Goal: Communication & Community: Answer question/provide support

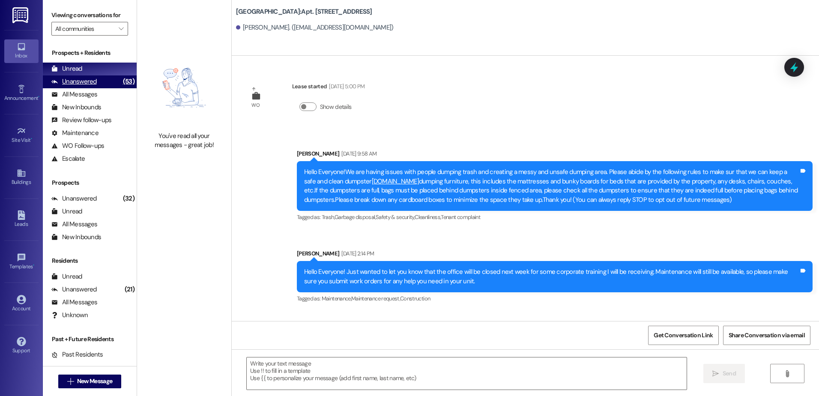
scroll to position [4713, 0]
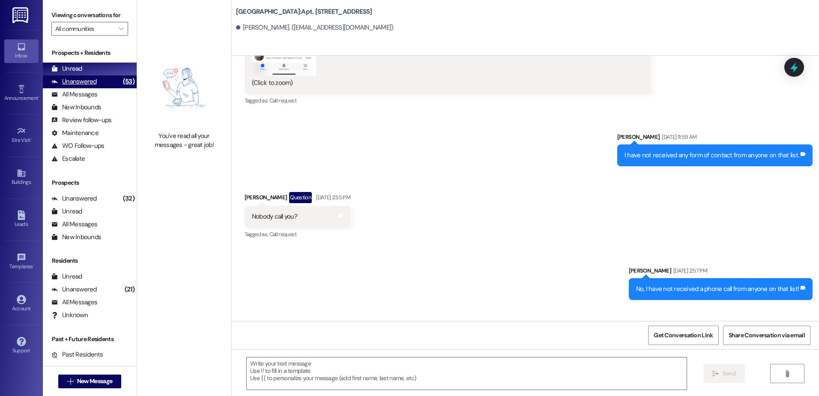
click at [85, 83] on div "Unanswered" at bounding box center [73, 81] width 45 height 9
click at [82, 69] on div "Unread (0)" at bounding box center [90, 69] width 94 height 13
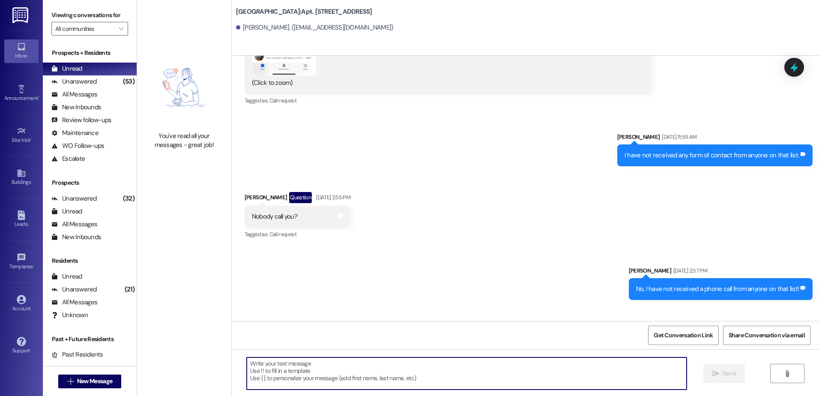
click at [300, 368] on textarea at bounding box center [466, 373] width 439 height 32
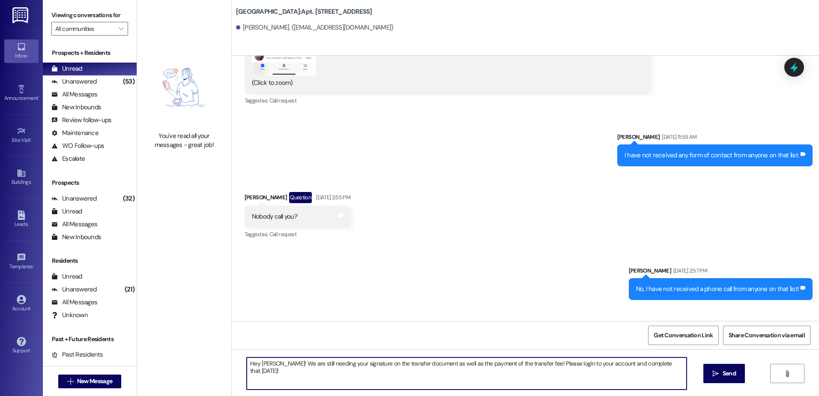
type textarea "Hey [PERSON_NAME]! We are still needing your signature on the transfer document…"
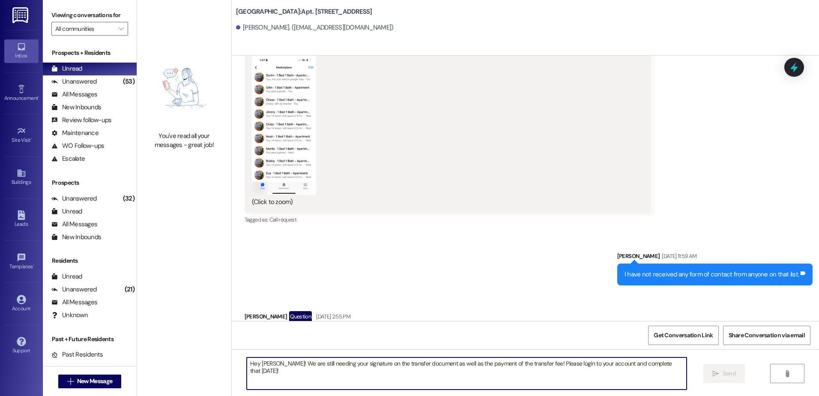
scroll to position [4584, 0]
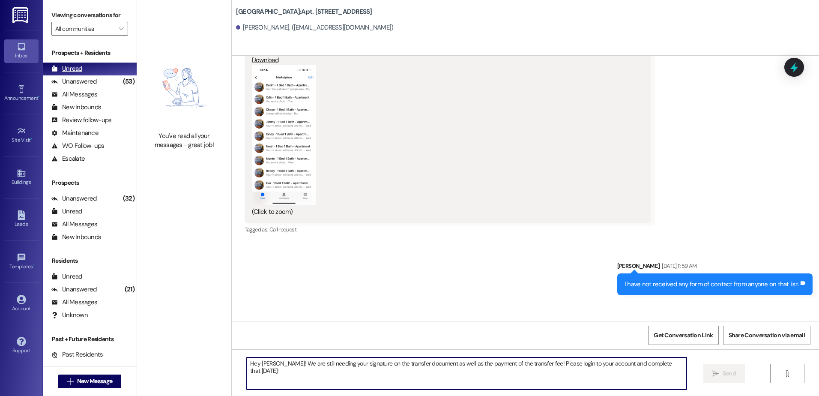
drag, startPoint x: 81, startPoint y: 79, endPoint x: 85, endPoint y: 75, distance: 6.4
click at [82, 79] on div "Unanswered" at bounding box center [73, 81] width 45 height 9
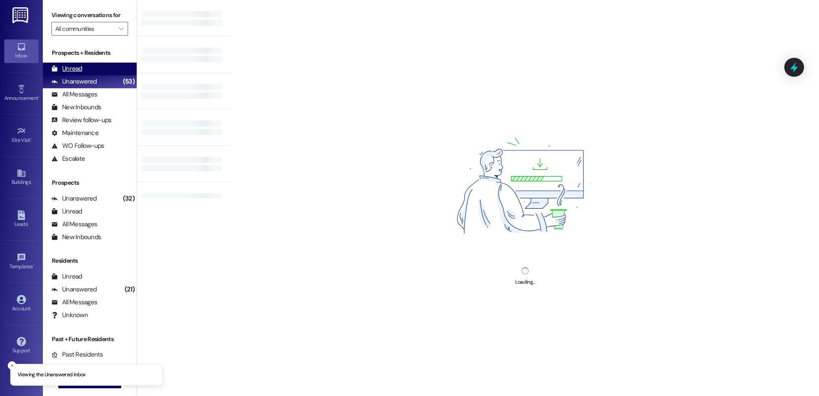
click at [89, 68] on div "Unread (0)" at bounding box center [90, 69] width 94 height 13
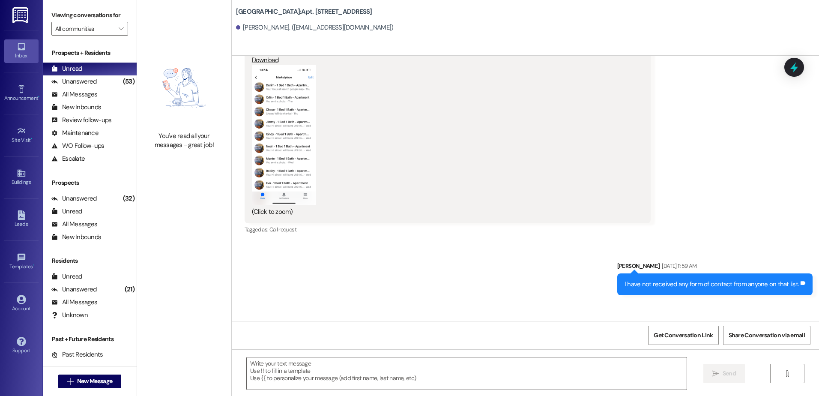
scroll to position [26, 0]
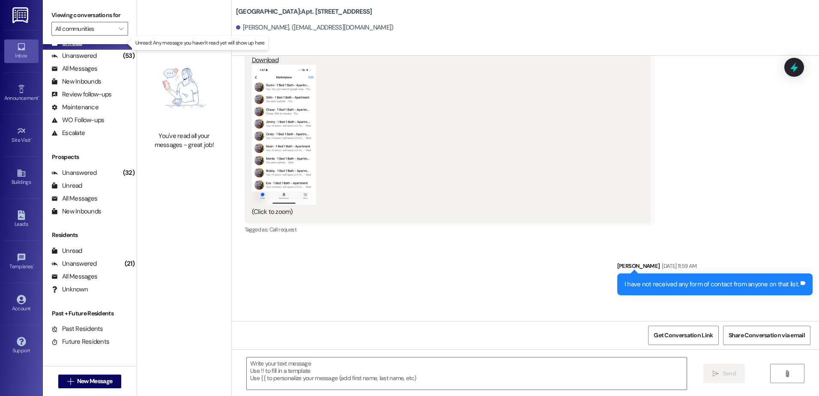
click at [67, 48] on div "Unread (0)" at bounding box center [90, 43] width 94 height 13
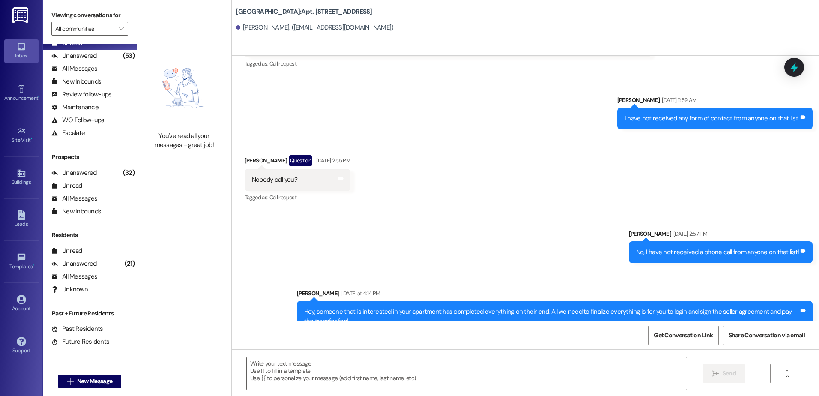
scroll to position [4785, 0]
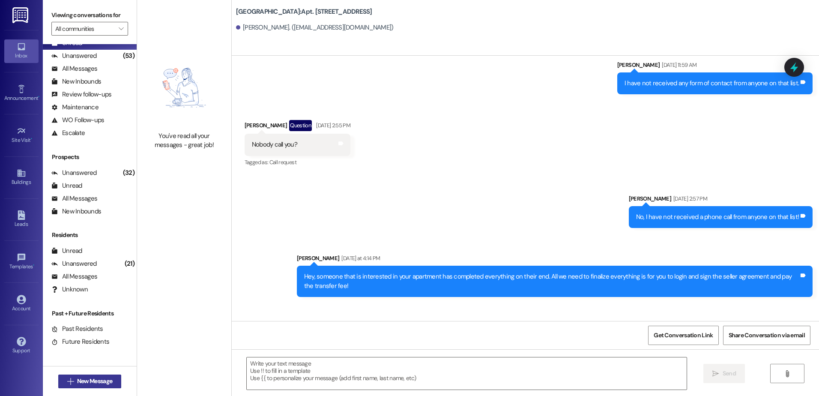
click at [78, 381] on span "New Message" at bounding box center [94, 380] width 35 height 9
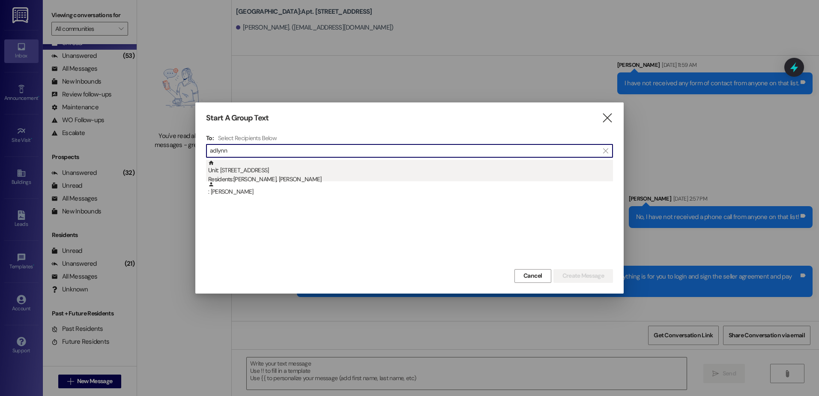
type input "adlynn"
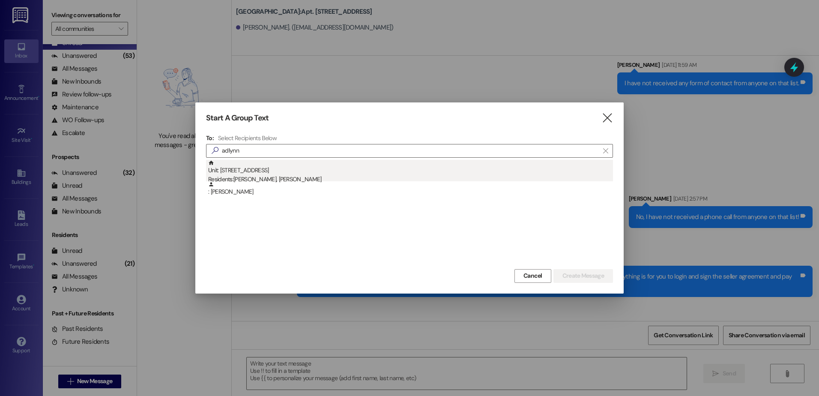
click at [285, 178] on div "Residents: [PERSON_NAME], [PERSON_NAME]" at bounding box center [410, 179] width 405 height 9
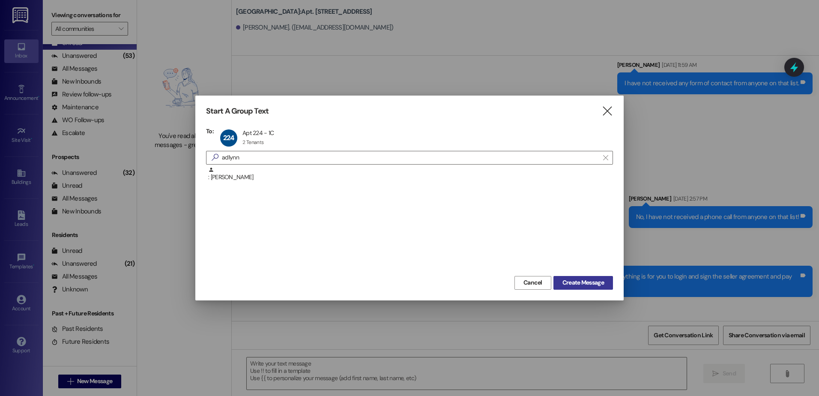
click at [572, 285] on span "Create Message" at bounding box center [583, 282] width 42 height 9
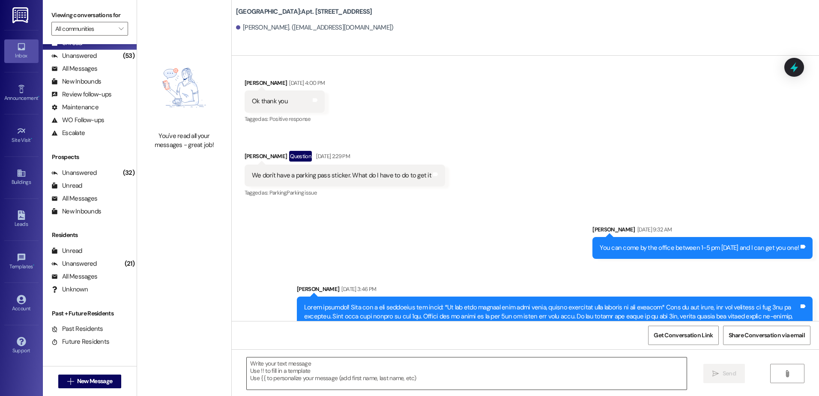
scroll to position [9853, 0]
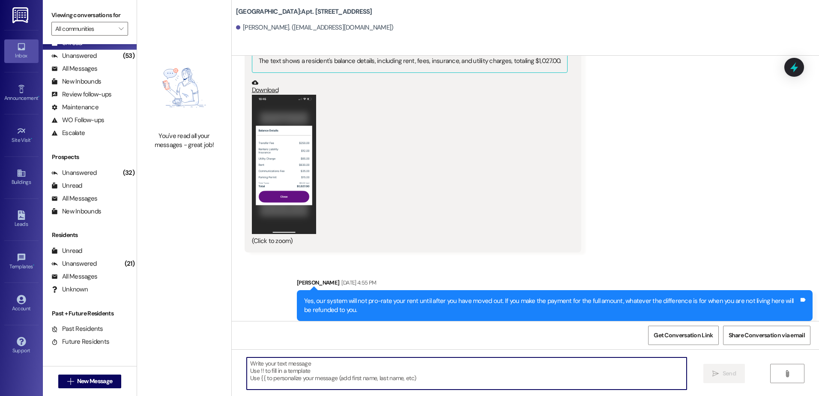
click at [328, 373] on textarea at bounding box center [466, 373] width 439 height 32
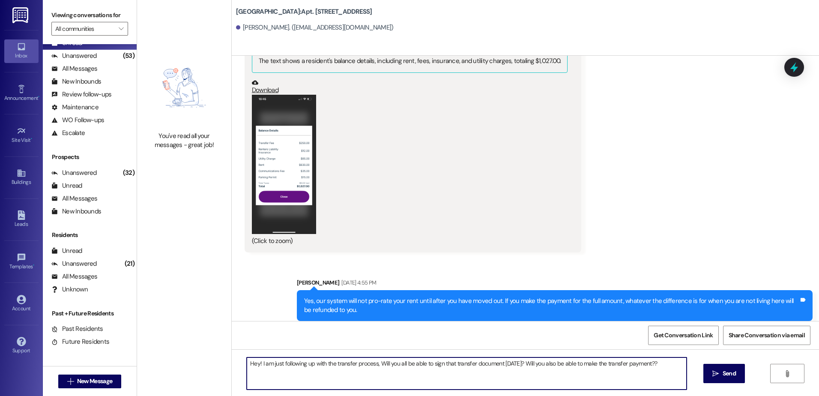
type textarea "Hey! I am just following up with the transfer process, Will you all be able to …"
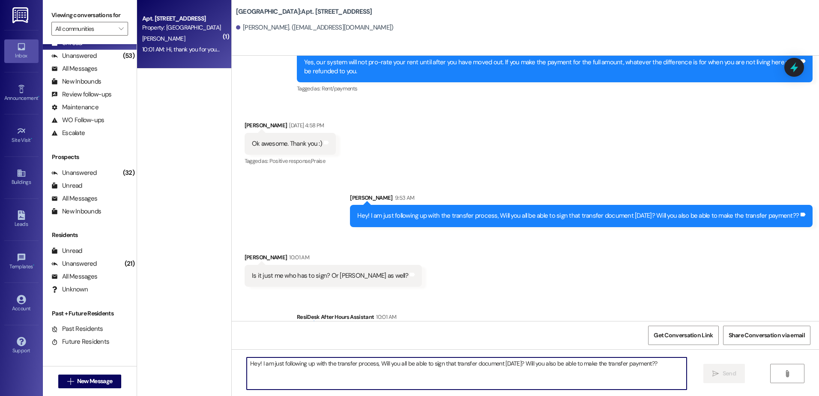
scroll to position [10092, 0]
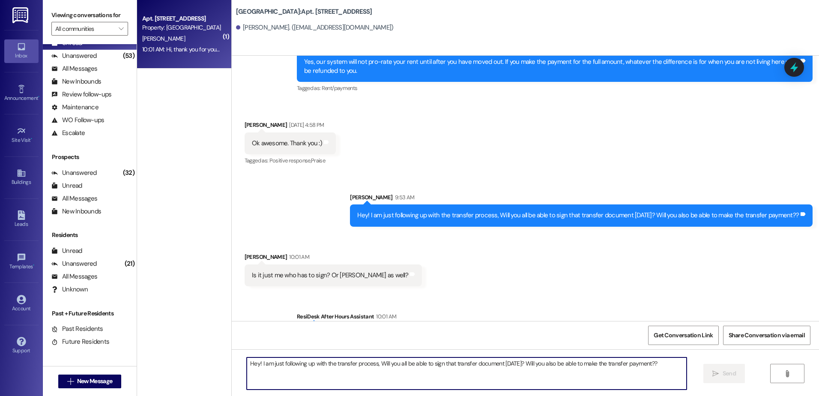
click at [273, 372] on textarea "Hey! I am just following up with the transfer process, Will you all be able to …" at bounding box center [466, 373] width 439 height 32
type textarea "It is both applicants on the account as well as the guarantor"
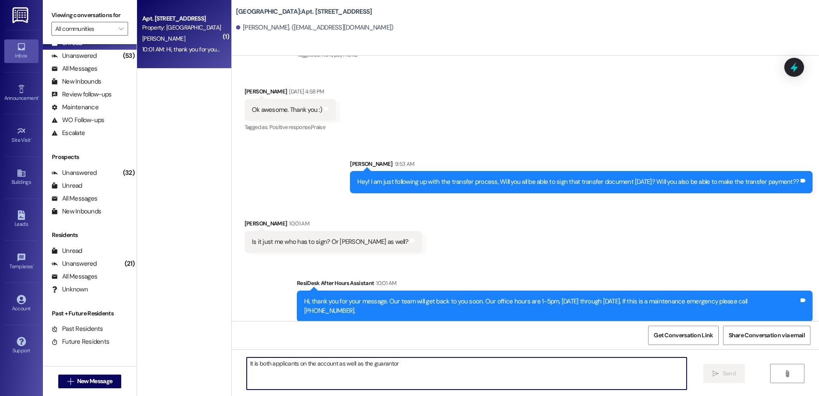
scroll to position [10152, 0]
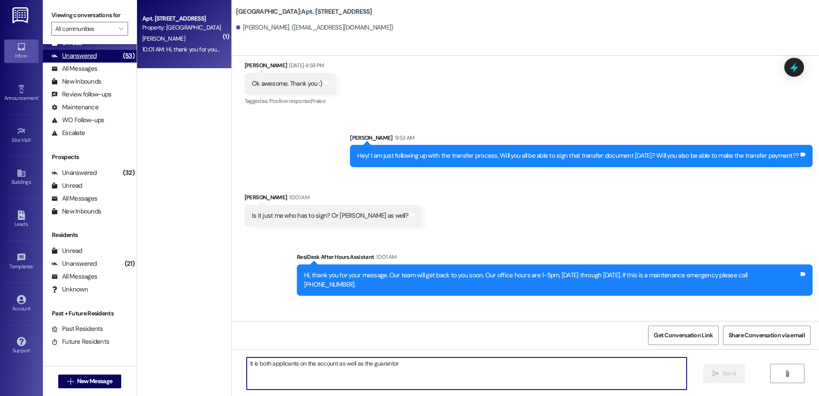
click at [108, 55] on div "Unanswered (53)" at bounding box center [90, 56] width 94 height 13
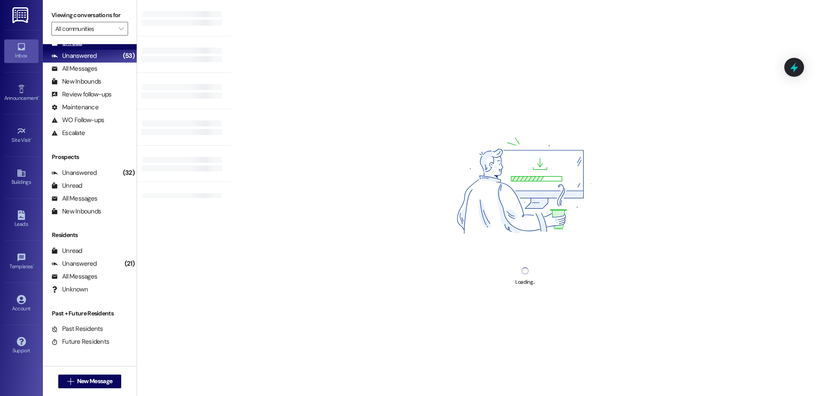
click at [109, 46] on div "Unread (0)" at bounding box center [90, 43] width 94 height 13
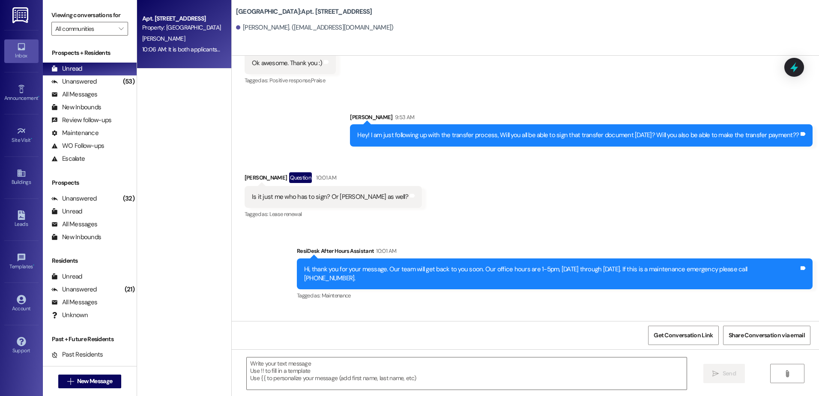
scroll to position [10200, 0]
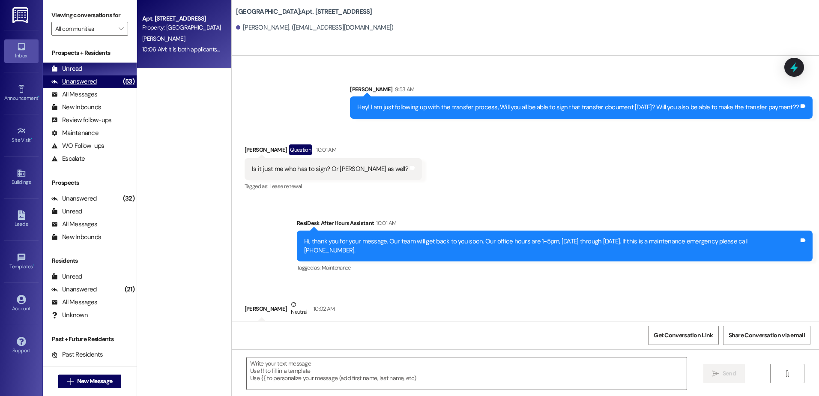
click at [121, 78] on div "(53)" at bounding box center [129, 81] width 16 height 13
click at [110, 66] on div "Unread (0)" at bounding box center [90, 69] width 94 height 13
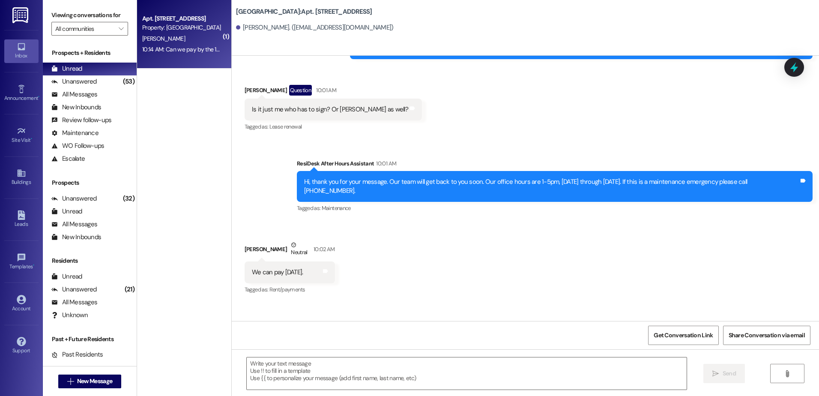
scroll to position [10260, 0]
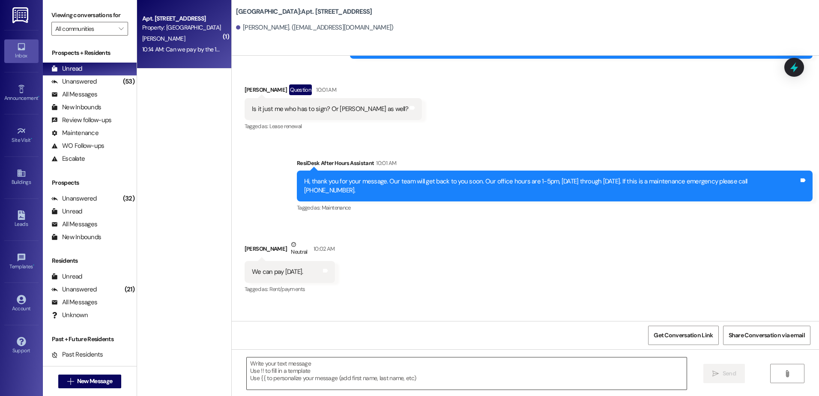
click at [292, 374] on textarea at bounding box center [466, 373] width 439 height 32
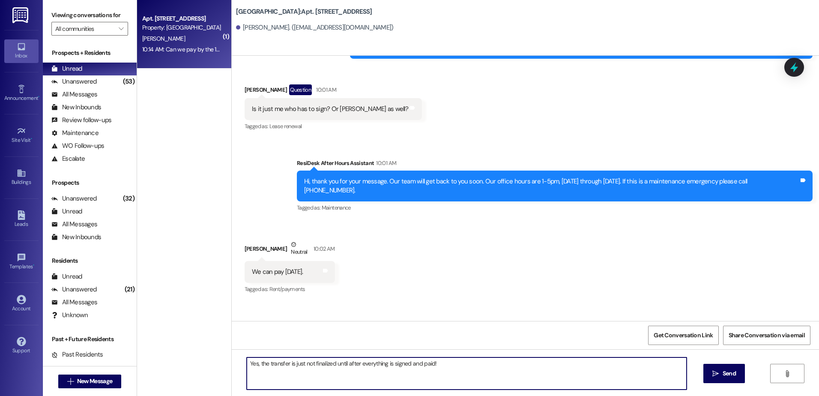
type textarea "Yes, the transfer is just not finalized until after everything is signed and pa…"
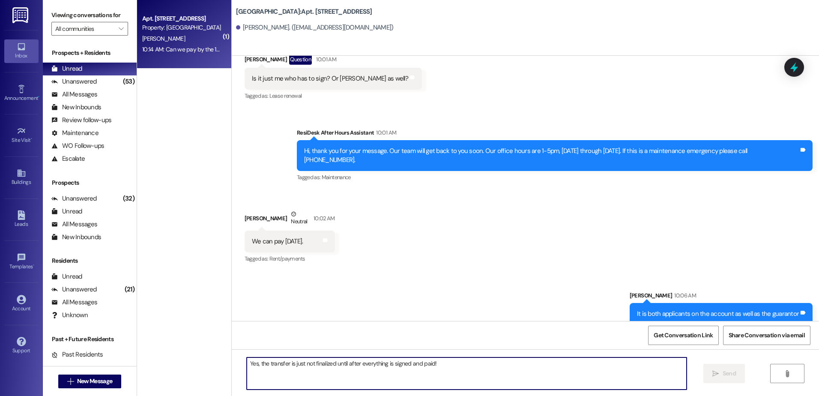
scroll to position [10320, 0]
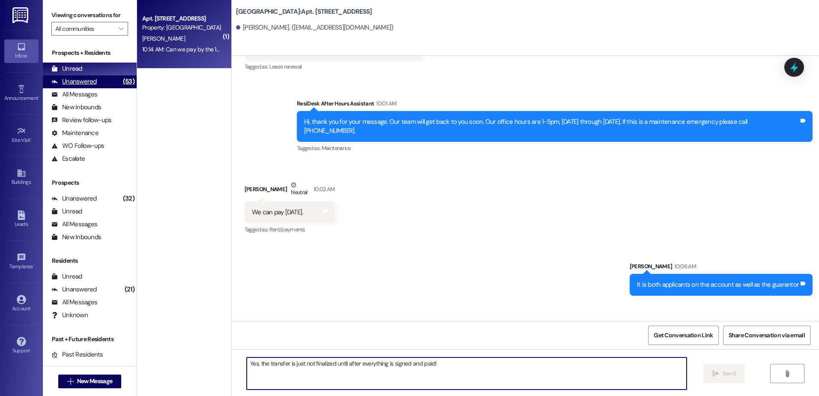
click at [97, 78] on div "Unanswered (53)" at bounding box center [90, 81] width 94 height 13
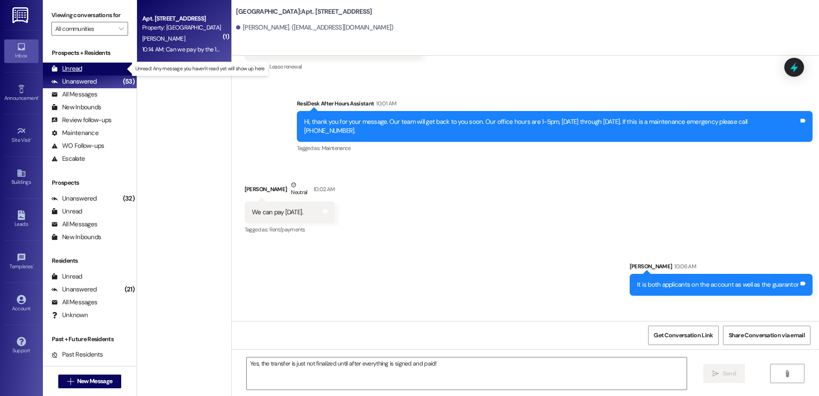
click at [95, 69] on div "Unread (0)" at bounding box center [90, 69] width 94 height 13
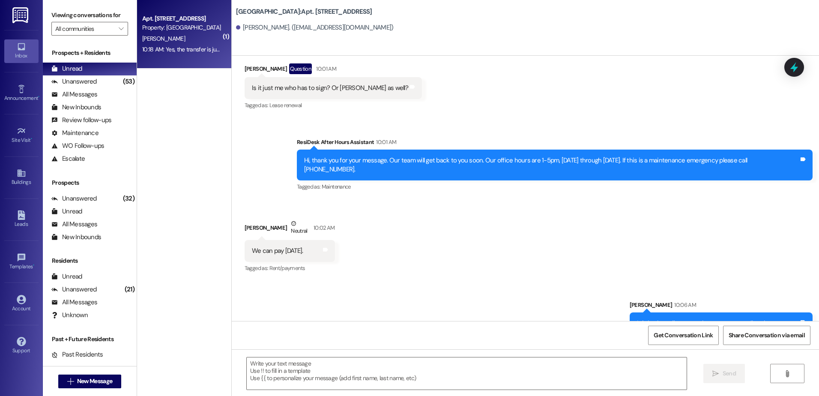
scroll to position [10341, 0]
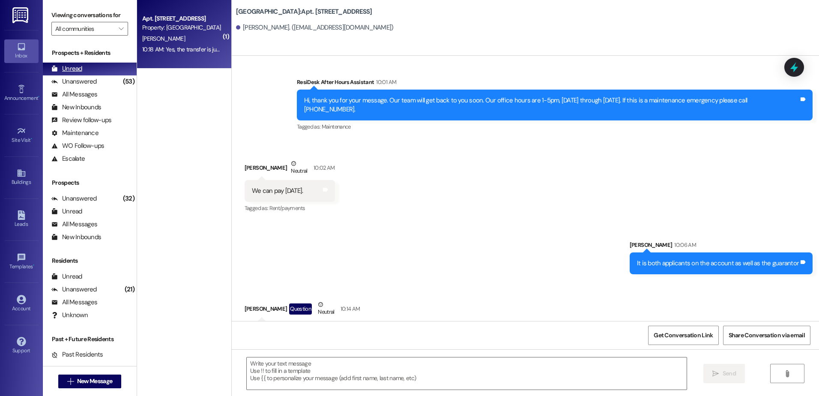
click at [83, 73] on div "Unread (0)" at bounding box center [90, 69] width 94 height 13
click at [83, 77] on div "Unanswered (53)" at bounding box center [90, 81] width 94 height 13
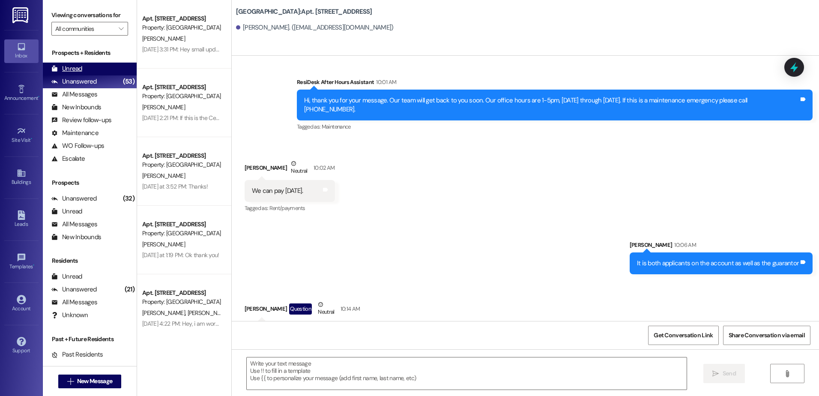
click at [102, 65] on div "Unread (0)" at bounding box center [90, 69] width 94 height 13
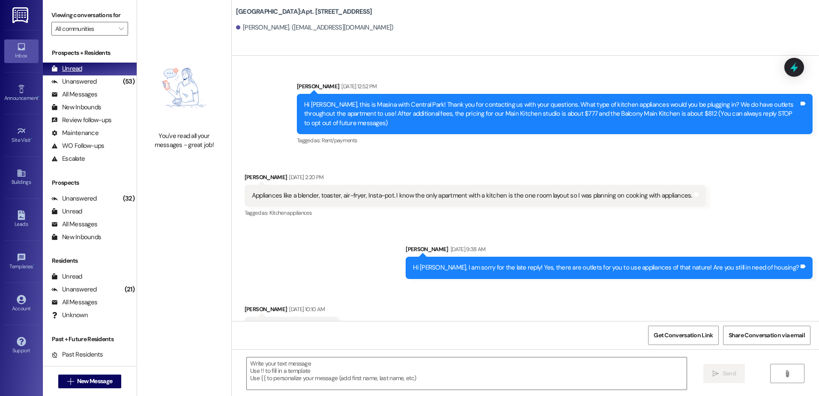
scroll to position [10281, 0]
